Goal: Task Accomplishment & Management: Use online tool/utility

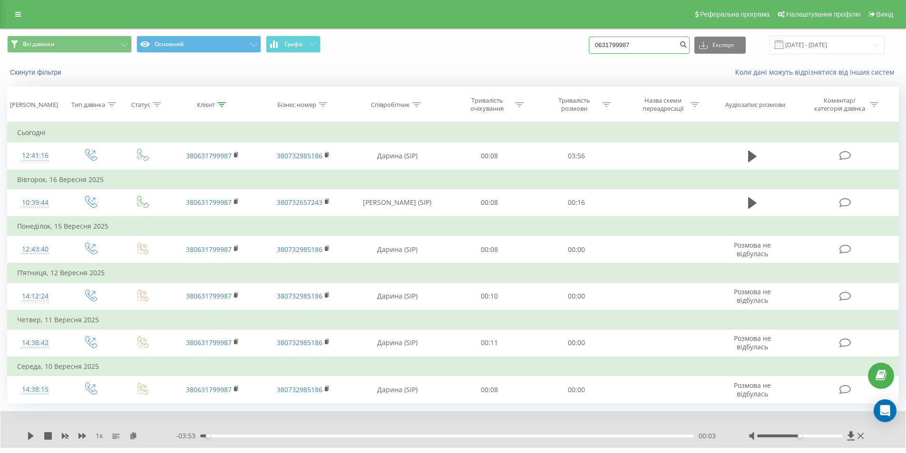
drag, startPoint x: 654, startPoint y: 48, endPoint x: 567, endPoint y: 58, distance: 87.1
click at [567, 58] on div "Всі дзвінки Основний Графік 0631799987 Експорт .csv .xls .xlsx [DATE] - [DATE]" at bounding box center [452, 45] width 905 height 32
paste input "932602804"
type input "0932602804"
click at [690, 48] on button "submit" at bounding box center [683, 45] width 13 height 17
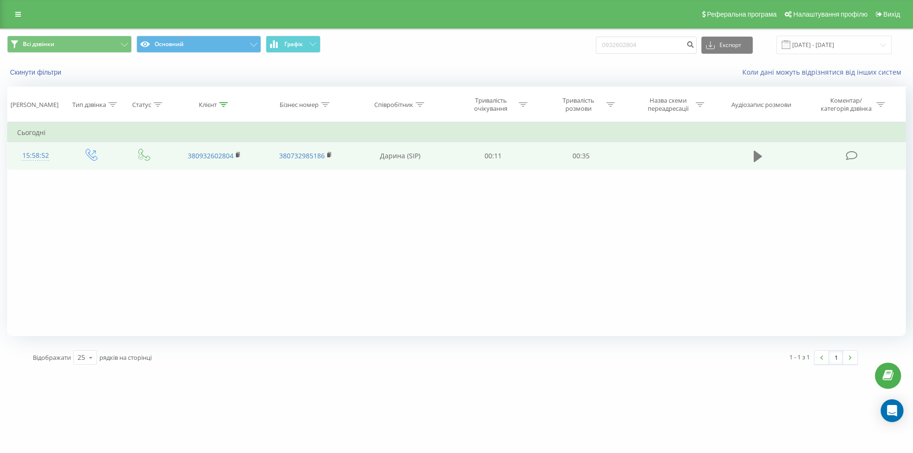
click at [760, 162] on icon at bounding box center [758, 156] width 9 height 13
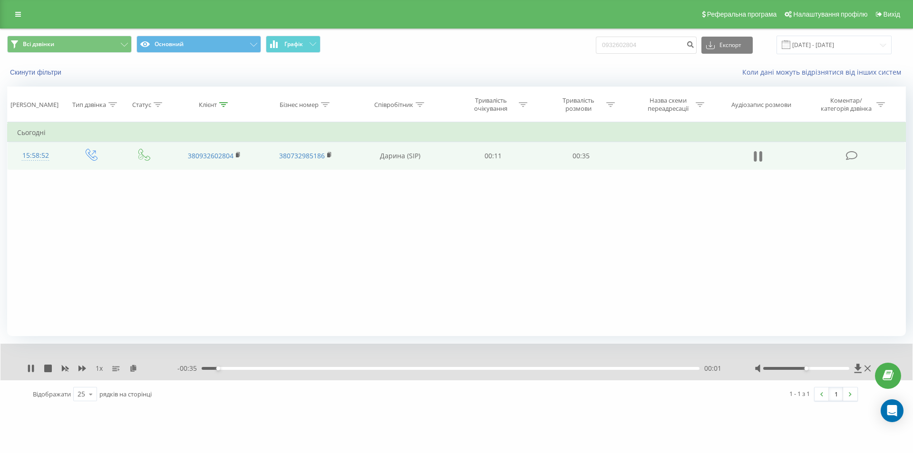
click at [760, 157] on icon at bounding box center [761, 156] width 3 height 10
click at [858, 368] on icon at bounding box center [858, 368] width 7 height 9
